Goal: Check status: Check status

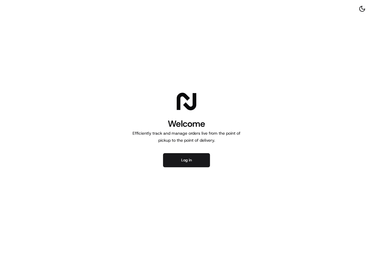
click at [190, 151] on div "Welcome Efficiently track and manage orders live from the point of pickup to th…" at bounding box center [186, 128] width 373 height 257
click at [190, 158] on button "Log in" at bounding box center [186, 160] width 47 height 14
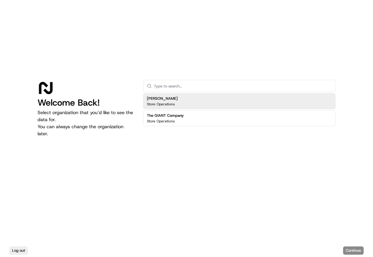
click at [188, 106] on div "[PERSON_NAME] Store Operations" at bounding box center [239, 101] width 192 height 16
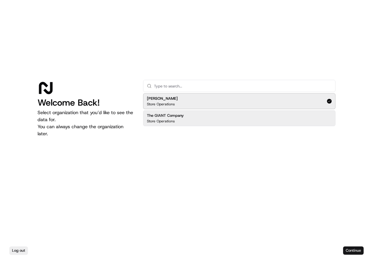
click at [354, 249] on button "Continue" at bounding box center [353, 250] width 21 height 8
